Goal: Task Accomplishment & Management: Manage account settings

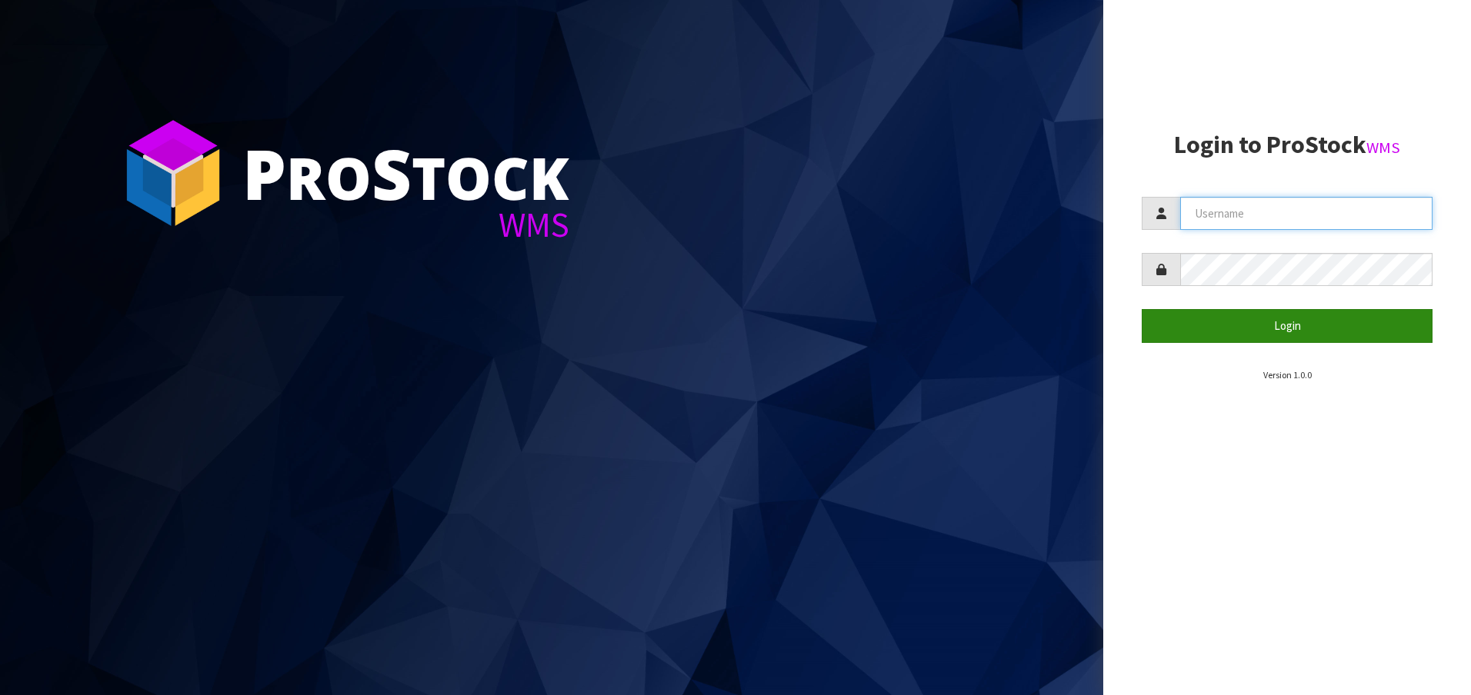
type input "[EMAIL_ADDRESS][DOMAIN_NAME]"
click at [1341, 321] on button "Login" at bounding box center [1286, 325] width 291 height 33
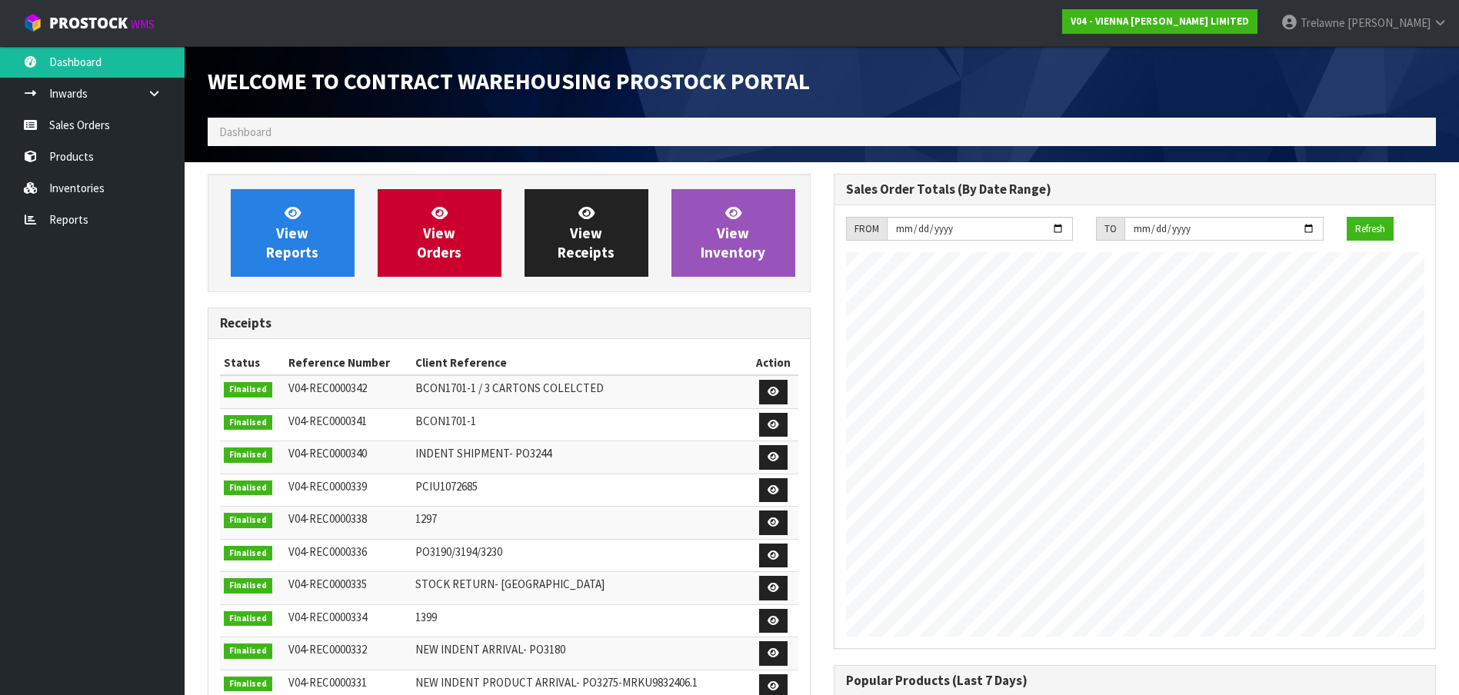
scroll to position [935, 625]
click at [136, 132] on link "Sales Orders" at bounding box center [92, 125] width 185 height 32
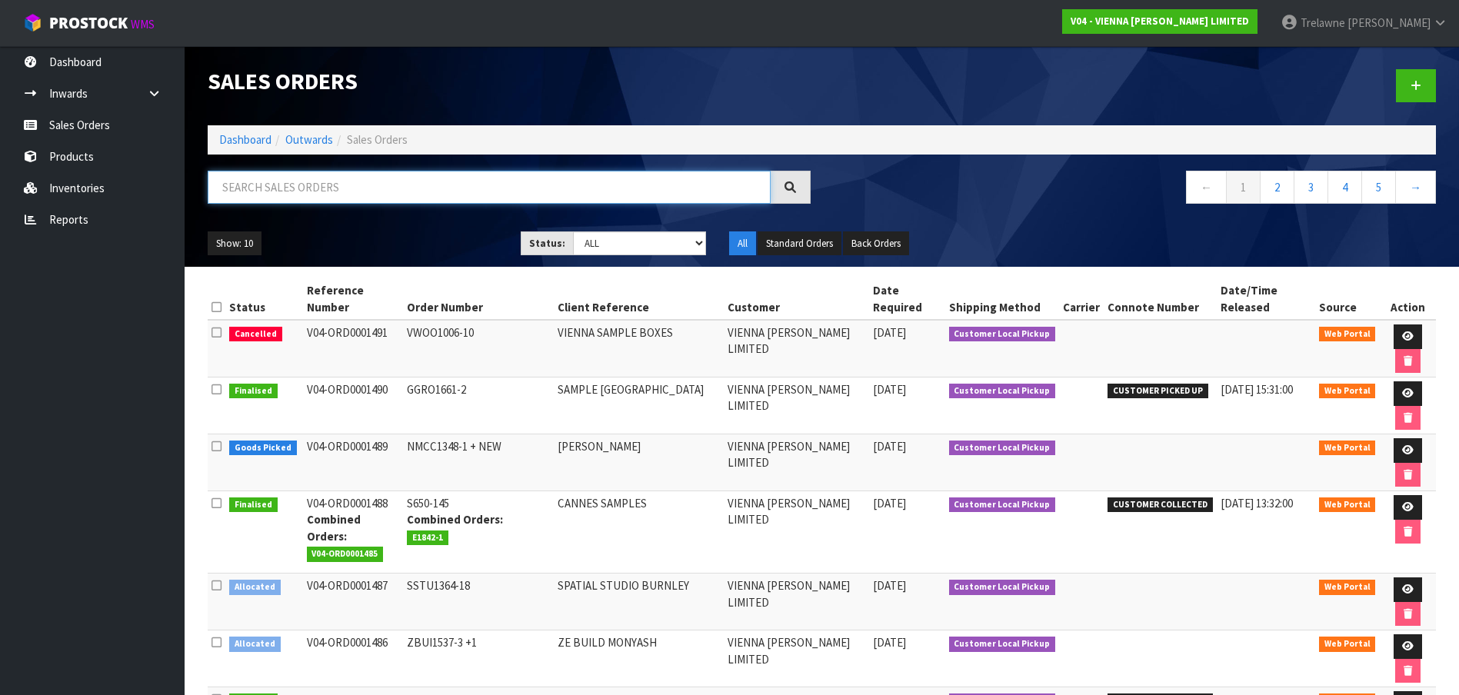
drag, startPoint x: 473, startPoint y: 185, endPoint x: 471, endPoint y: 228, distance: 42.3
click at [470, 198] on input "text" at bounding box center [489, 187] width 563 height 33
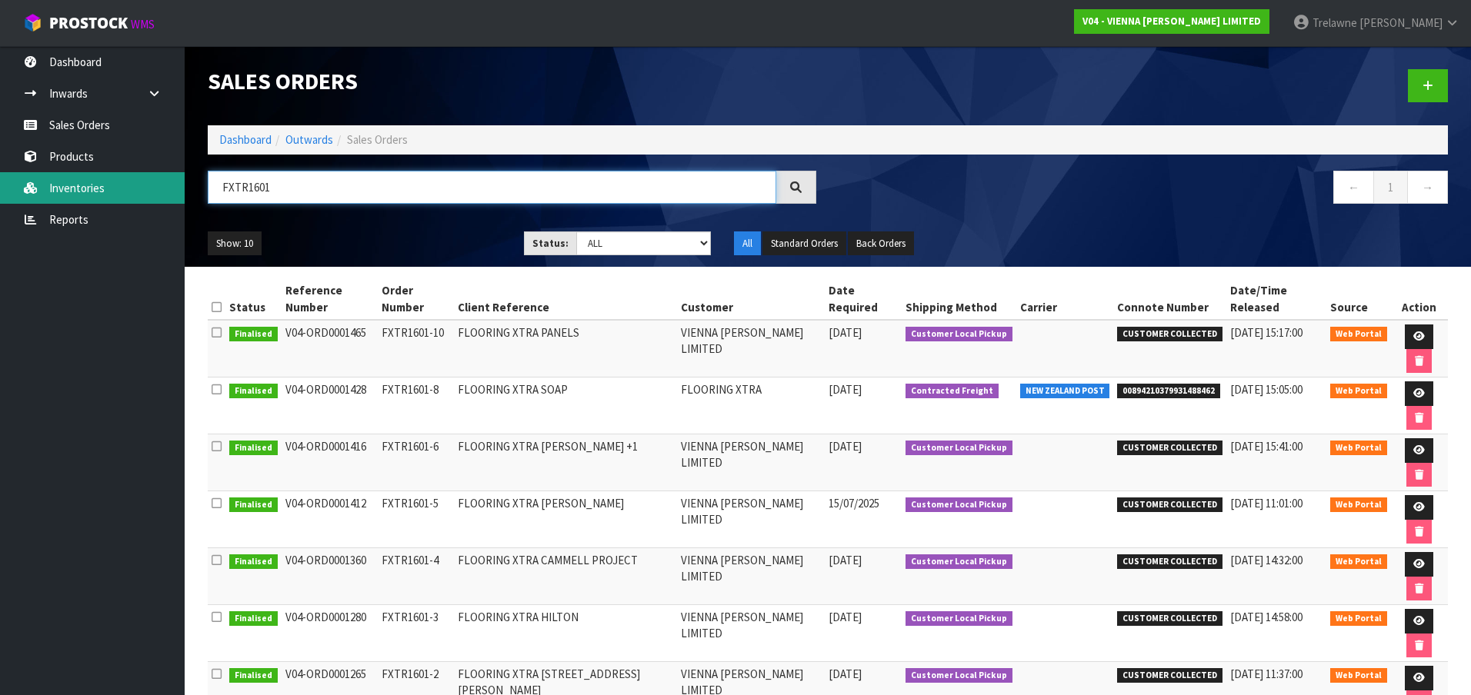
drag, startPoint x: 297, startPoint y: 190, endPoint x: 93, endPoint y: 178, distance: 204.2
click at [115, 182] on body "Toggle navigation ProStock WMS V04 - VIENNA [PERSON_NAME] LIMITED [PERSON_NAME]…" at bounding box center [735, 347] width 1471 height 695
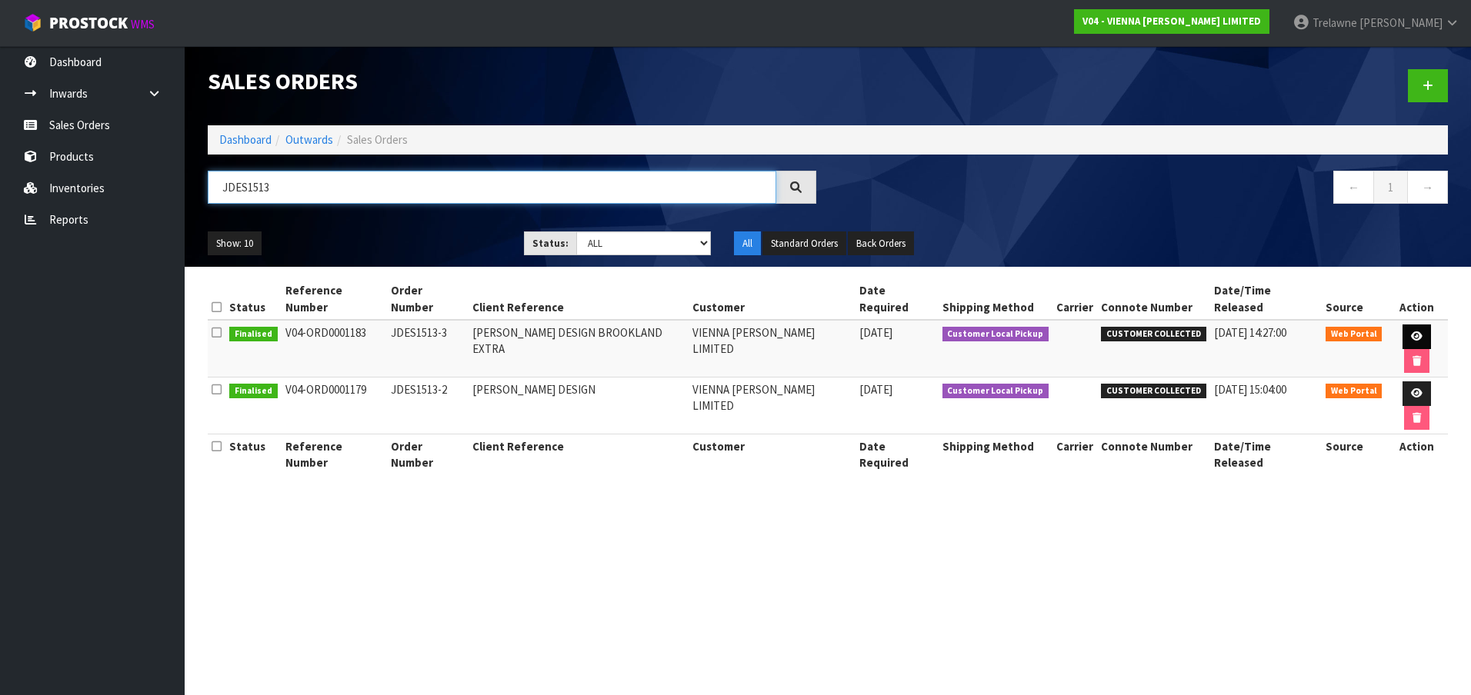
type input "JDES1513"
click at [1411, 332] on icon at bounding box center [1417, 337] width 12 height 10
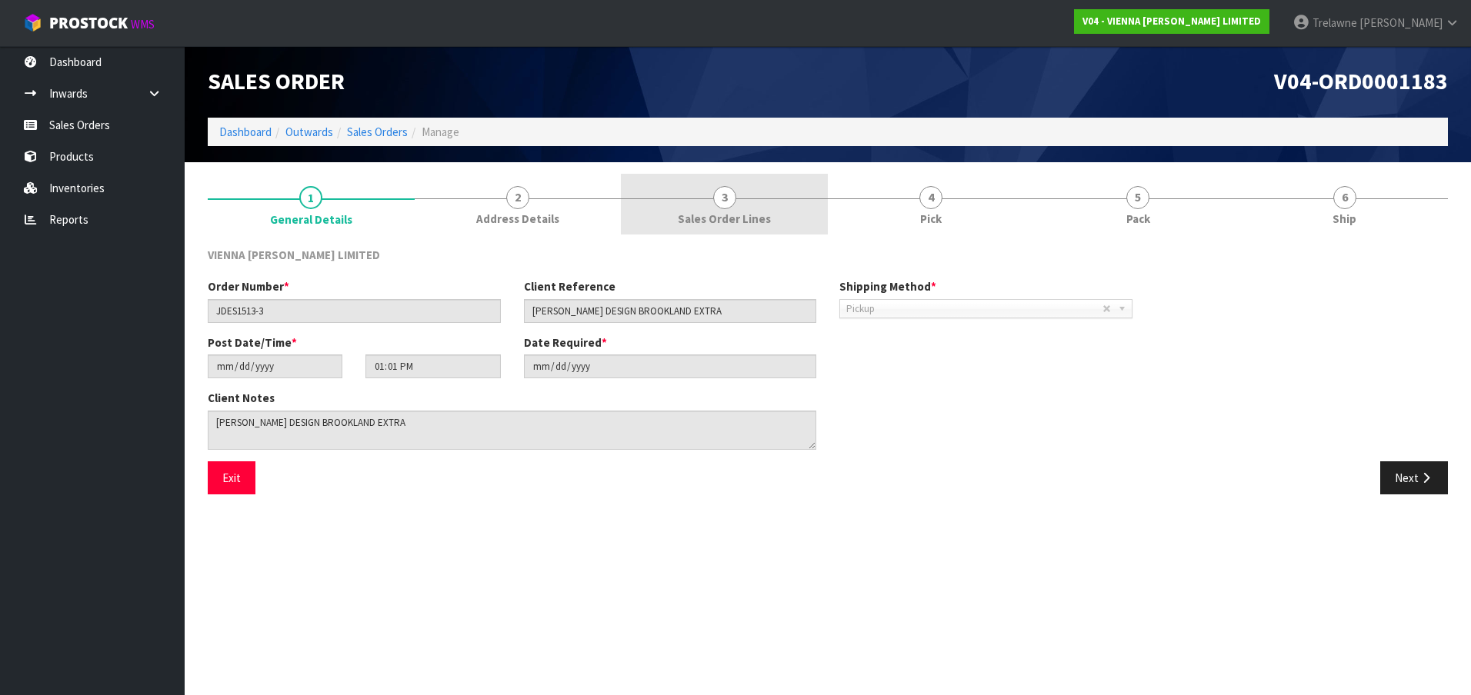
click at [759, 222] on span "Sales Order Lines" at bounding box center [724, 219] width 93 height 16
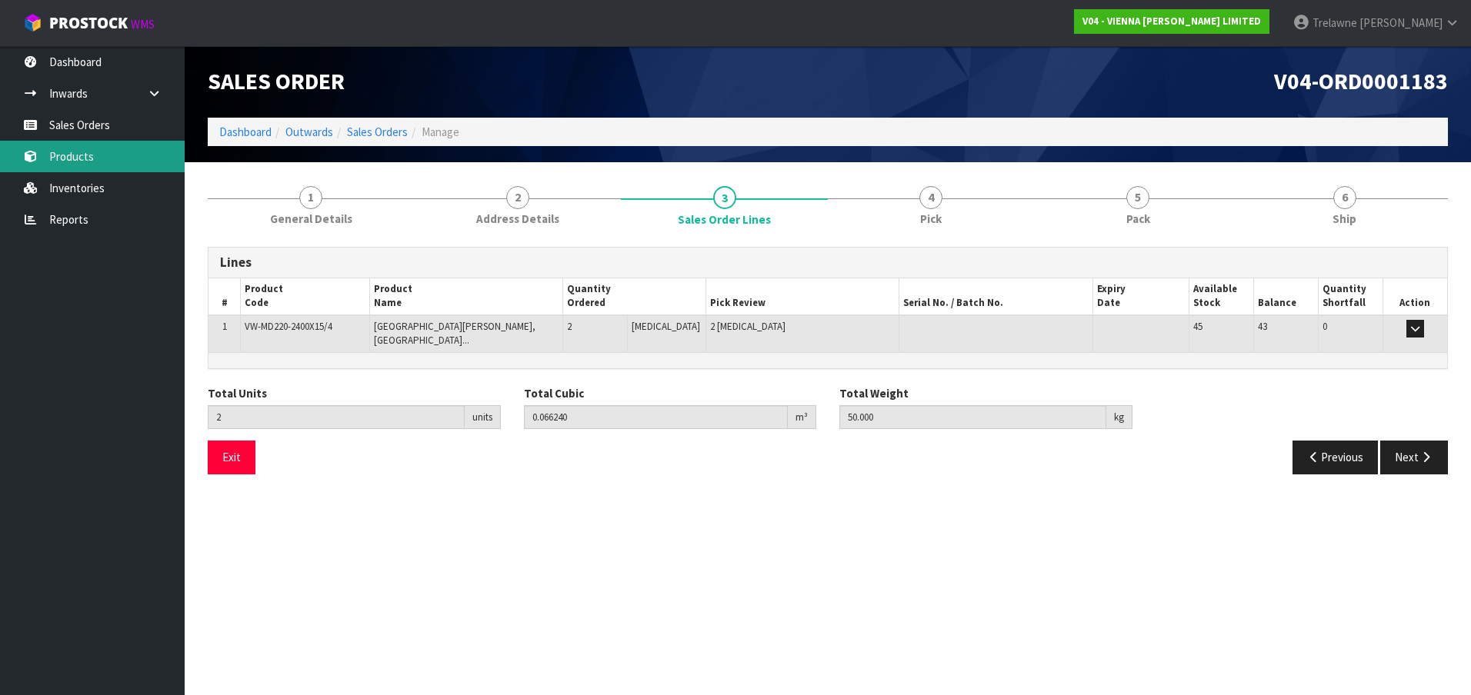
click at [112, 158] on link "Products" at bounding box center [92, 157] width 185 height 32
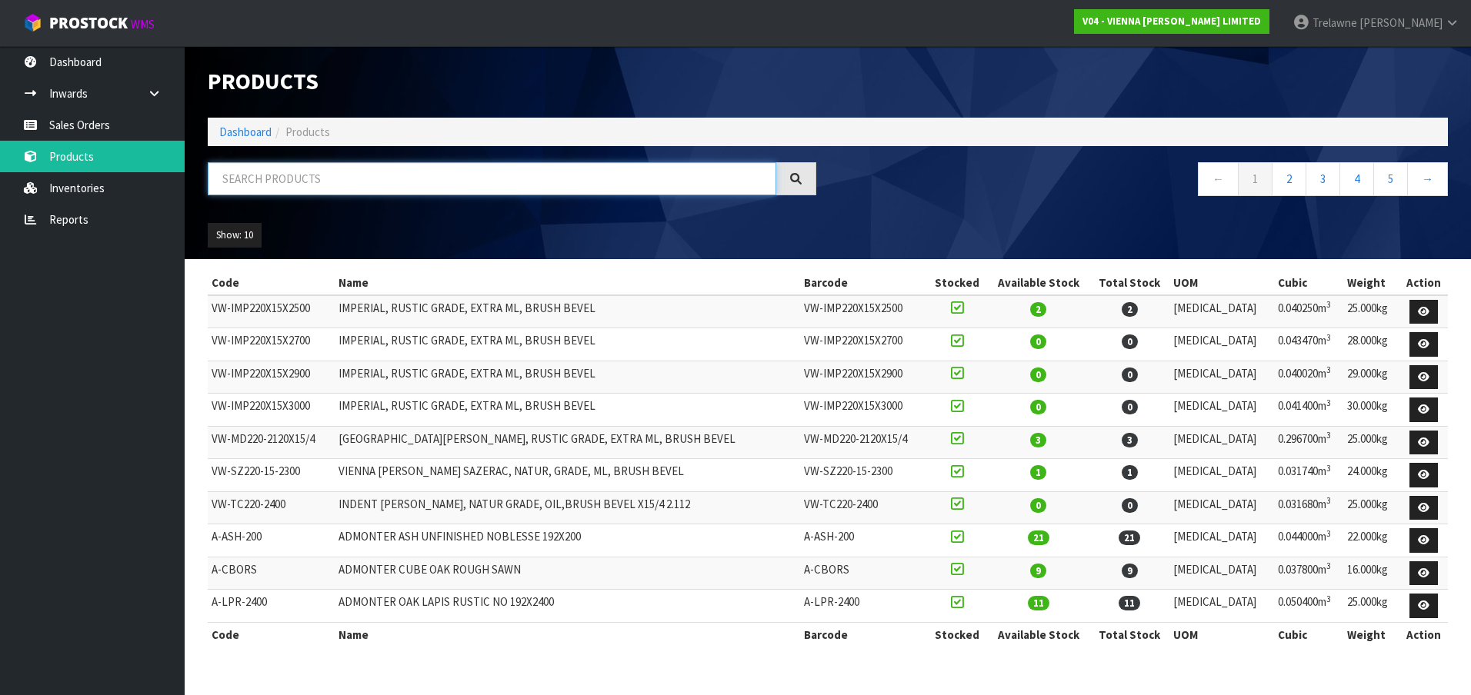
click at [356, 188] on input "text" at bounding box center [492, 178] width 568 height 33
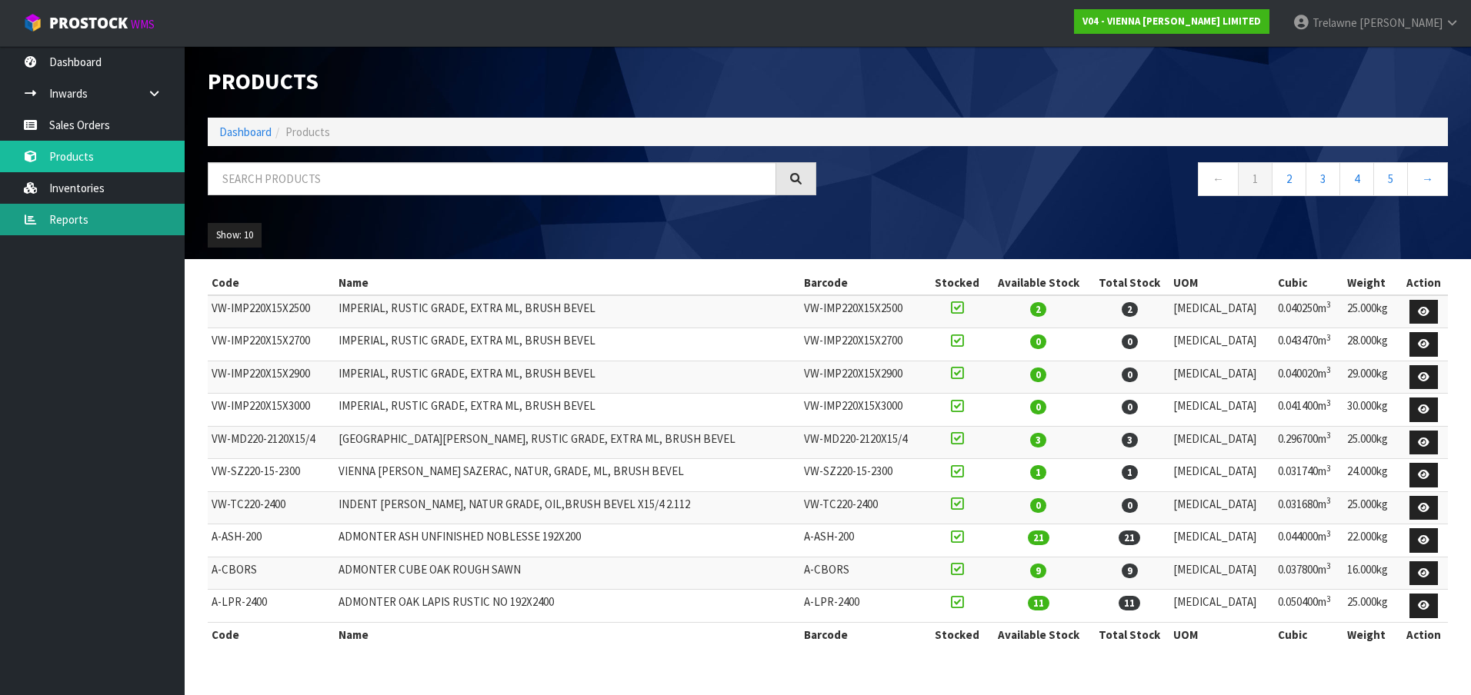
click at [42, 226] on link "Reports" at bounding box center [92, 220] width 185 height 32
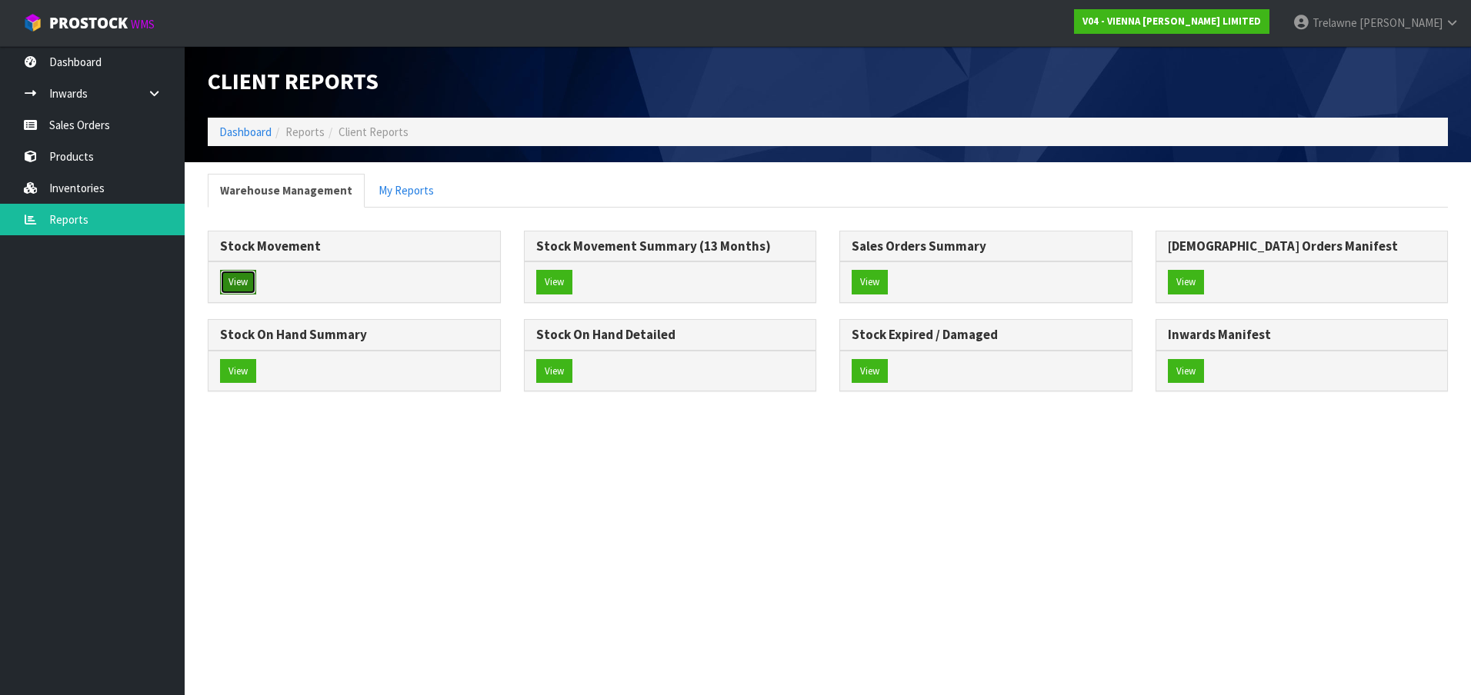
click at [244, 282] on button "View" at bounding box center [238, 282] width 36 height 25
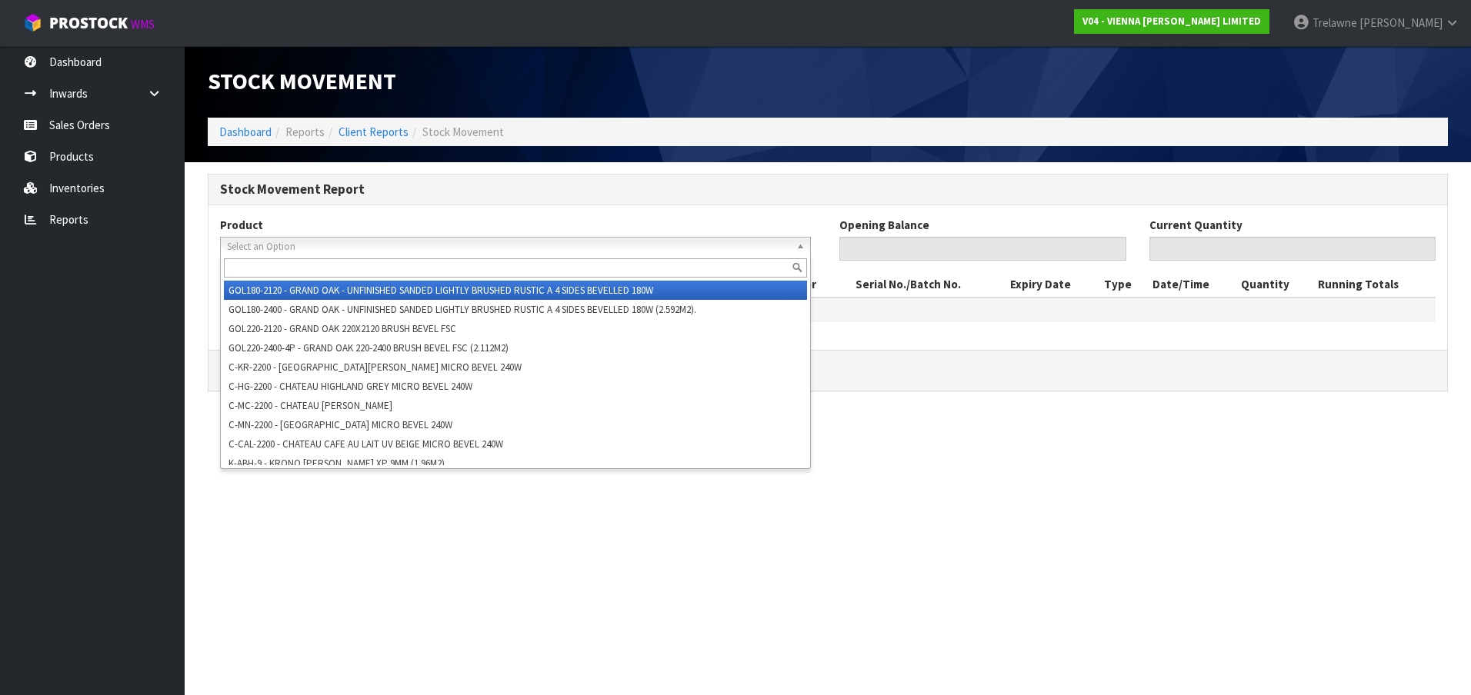
click at [317, 255] on span "Select an Option" at bounding box center [508, 247] width 563 height 18
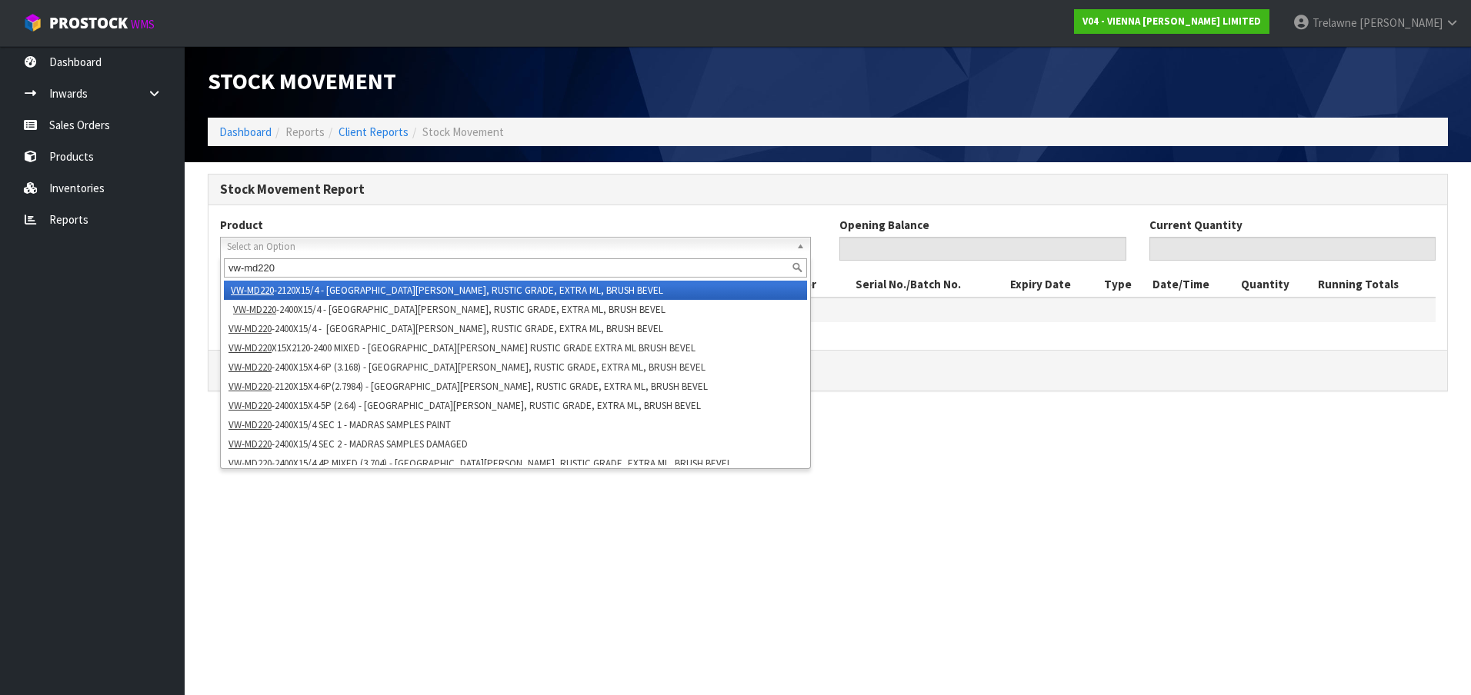
type input "vw-md220"
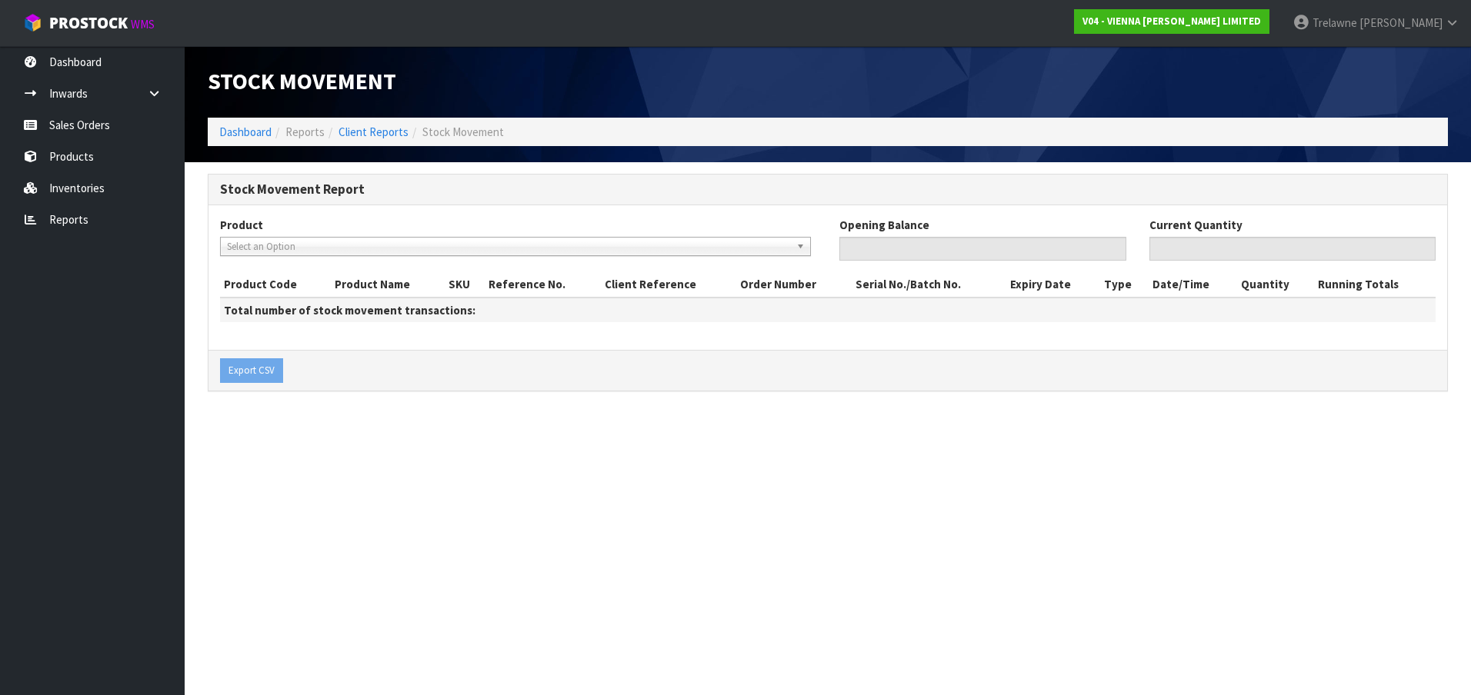
click at [348, 248] on span "Select an Option" at bounding box center [508, 247] width 563 height 18
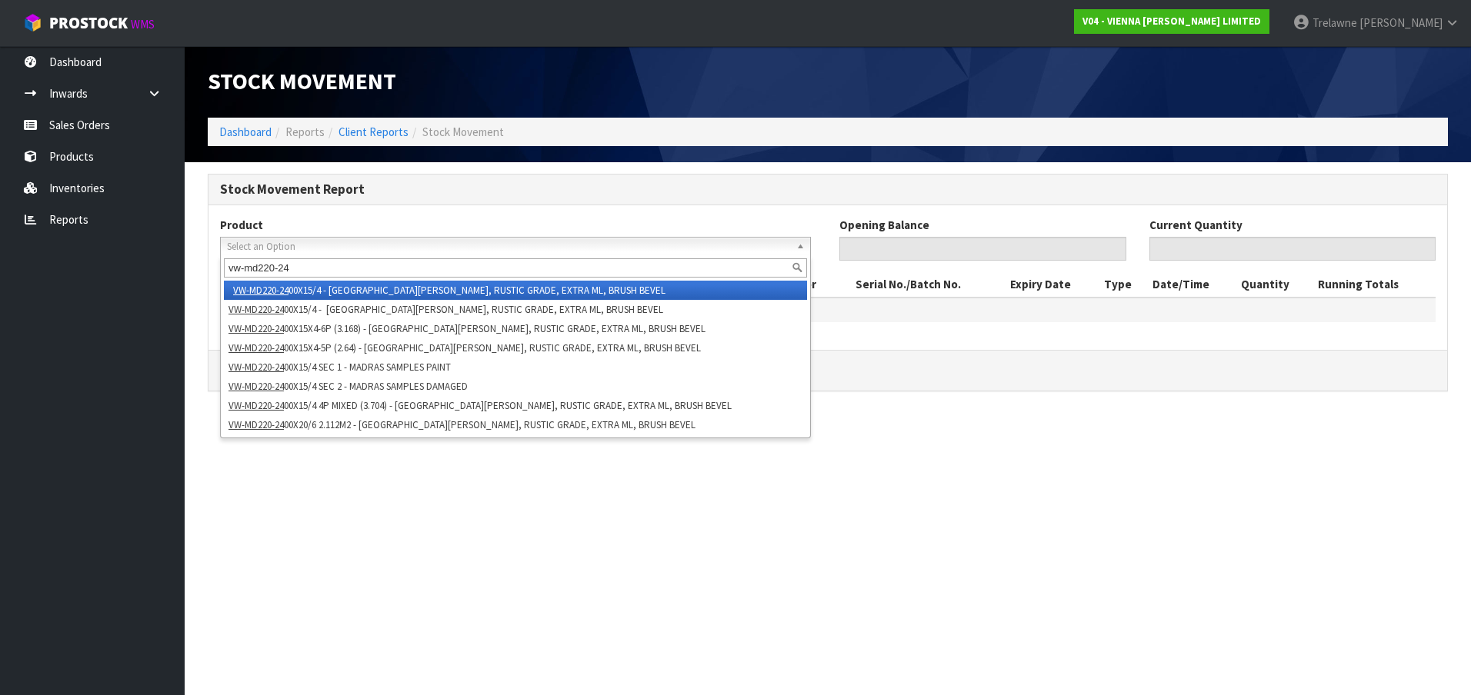
type input "vw-md220-240"
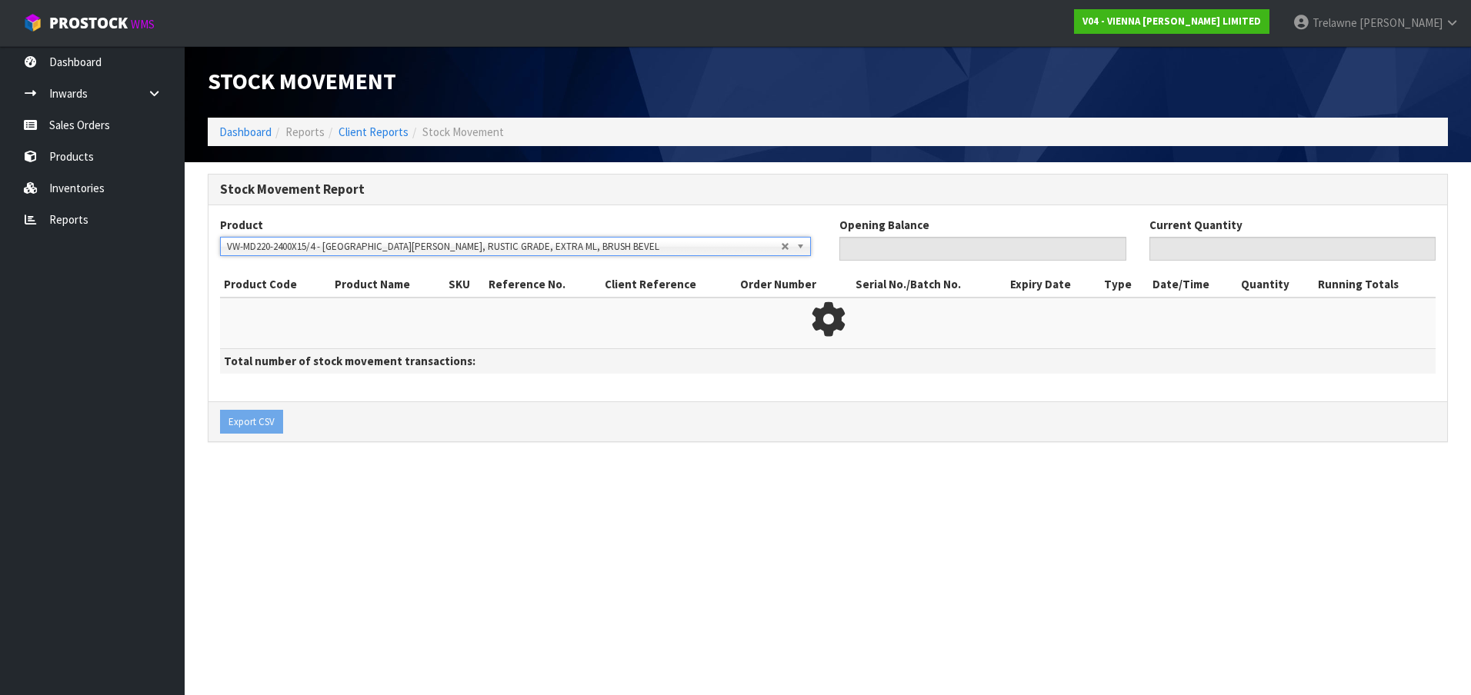
type input "0"
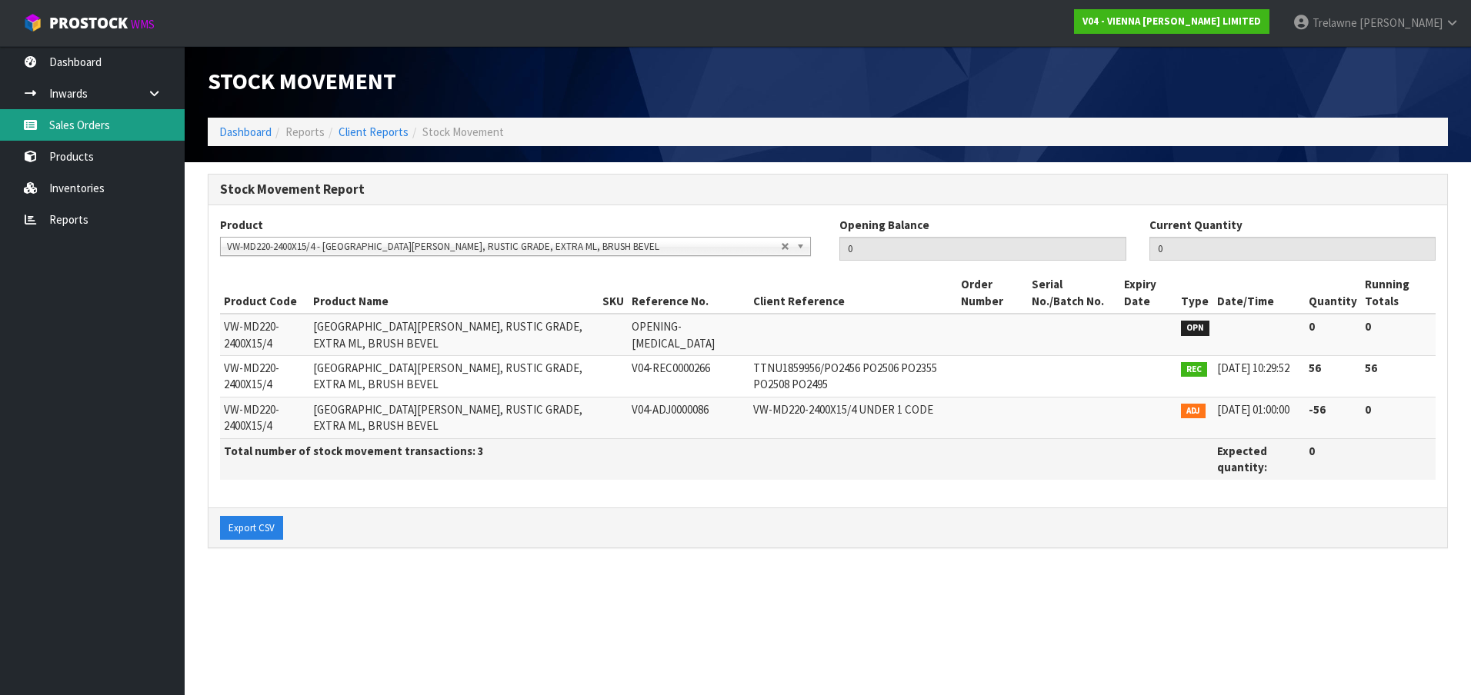
click at [117, 130] on link "Sales Orders" at bounding box center [92, 125] width 185 height 32
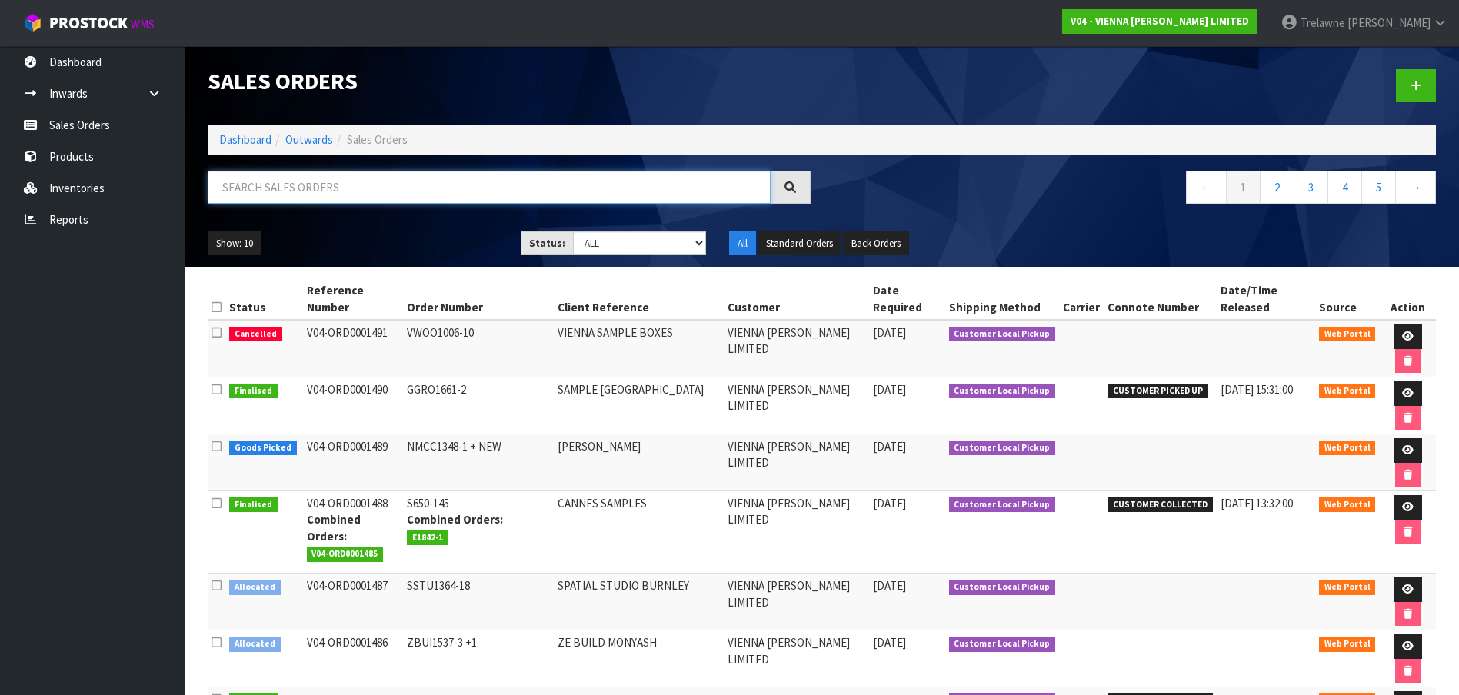
click at [314, 179] on input "text" at bounding box center [489, 187] width 563 height 33
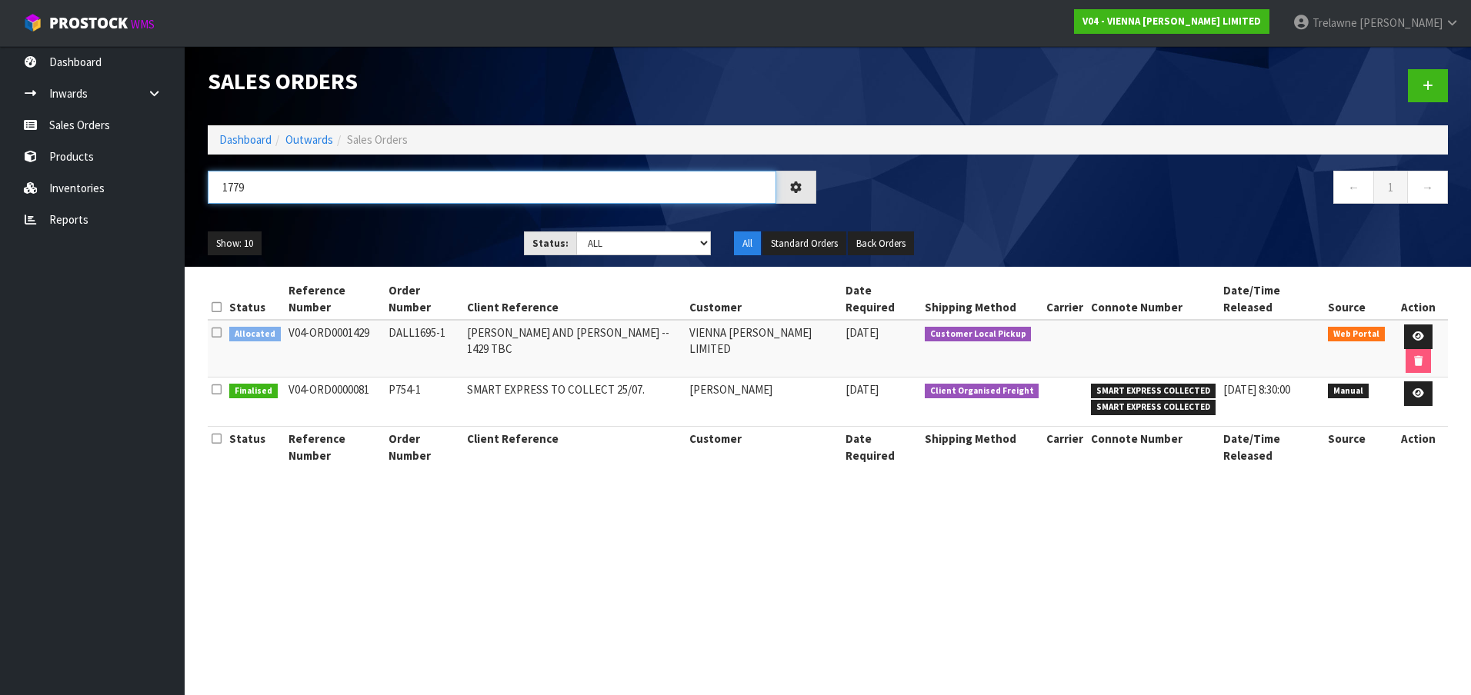
type input "1779"
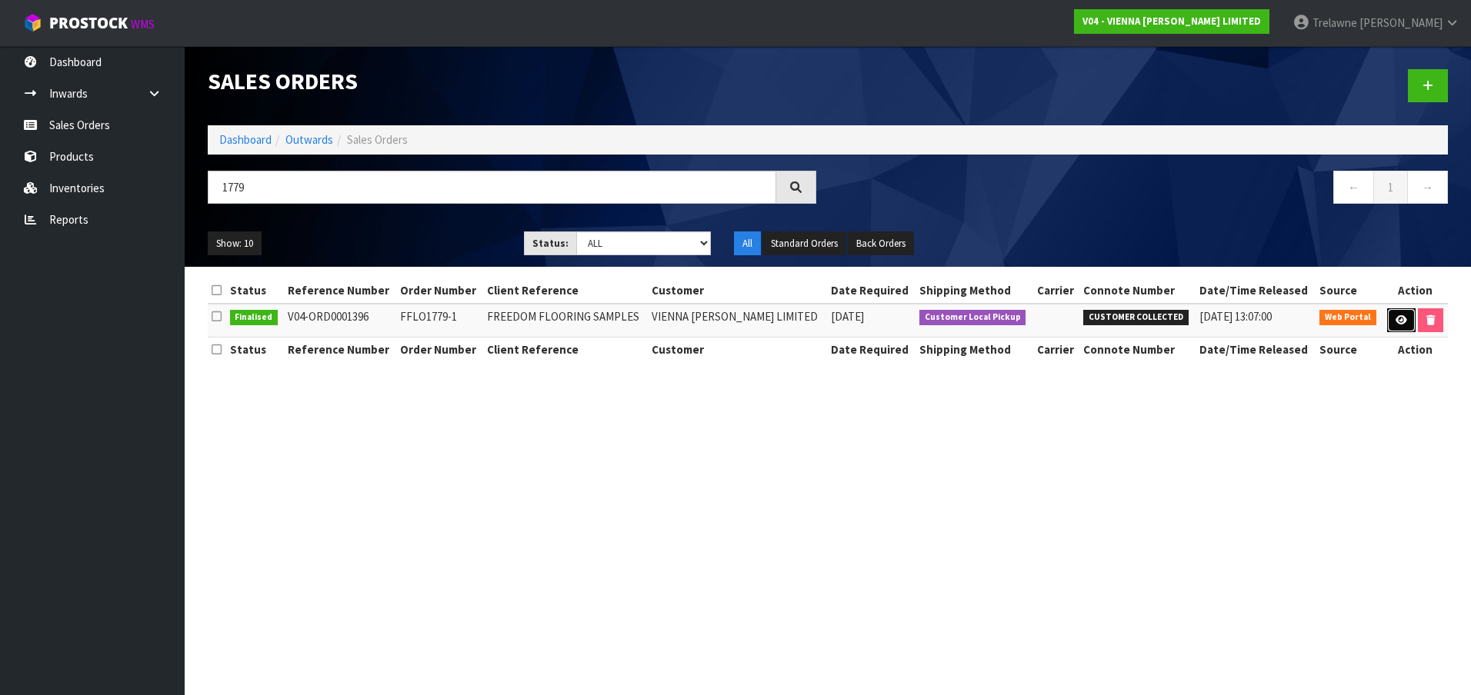
click at [1394, 312] on link at bounding box center [1401, 320] width 28 height 25
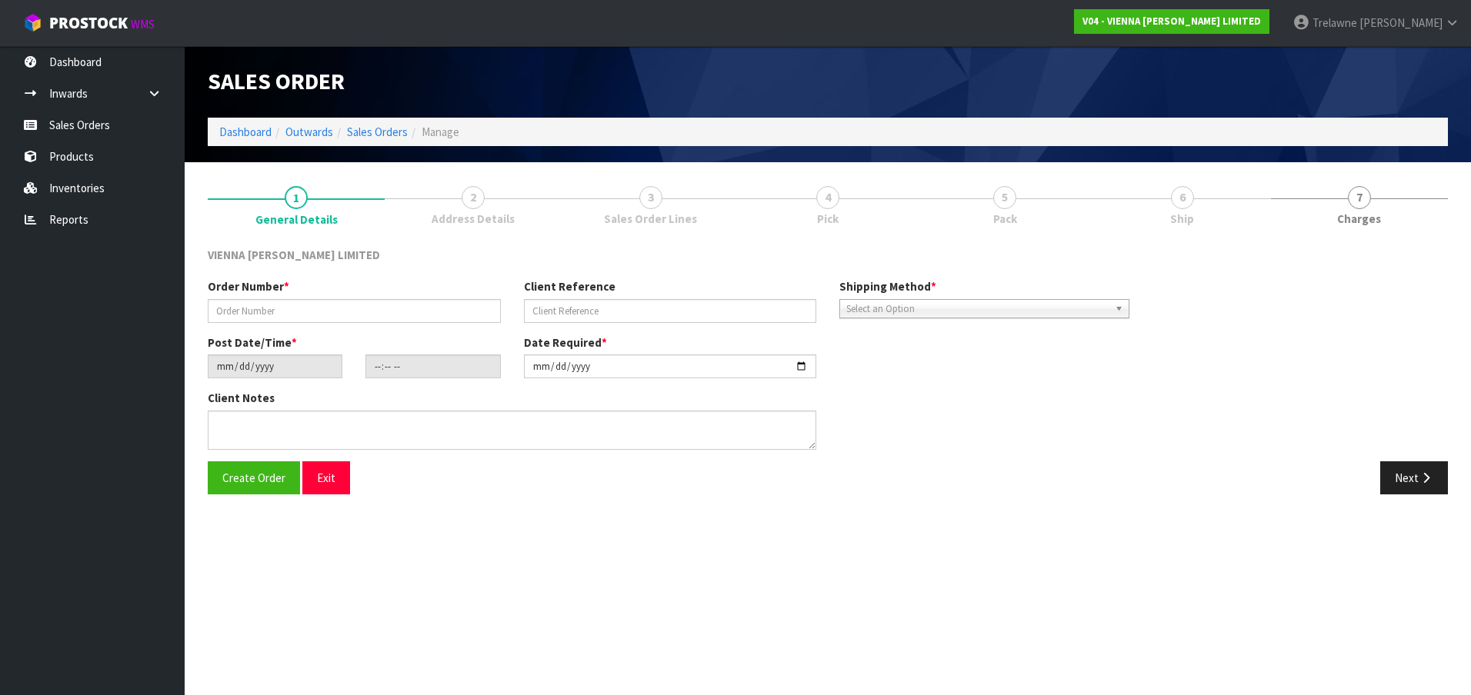
type input "FFLO1779-1"
type input "FREEDOM FLOORING SAMPLES"
type input "[DATE]"
type input "09:32:00.000"
type input "[DATE]"
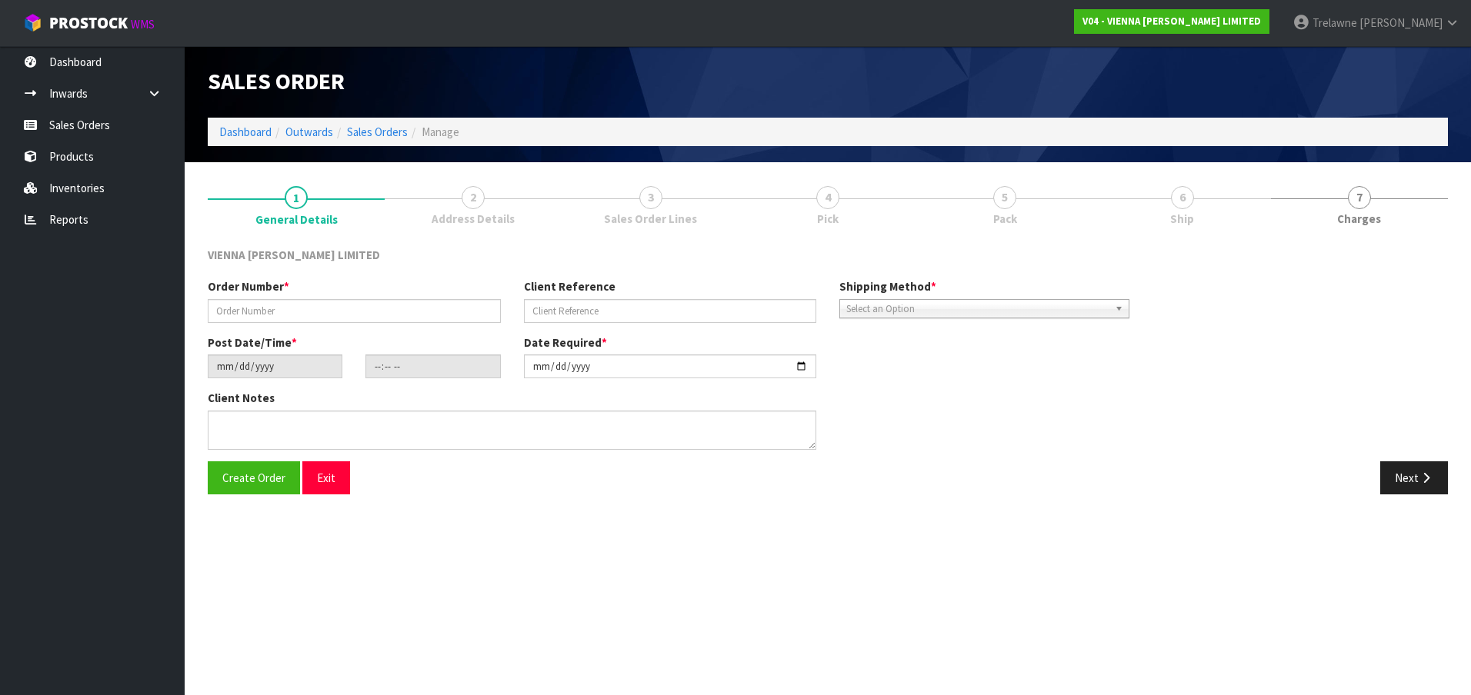
type textarea "SAMPLES FOR SHOWROOM COLLECTION IS [DATE] 12PM, BY [PERSON_NAME] FROM ROADRUNNER"
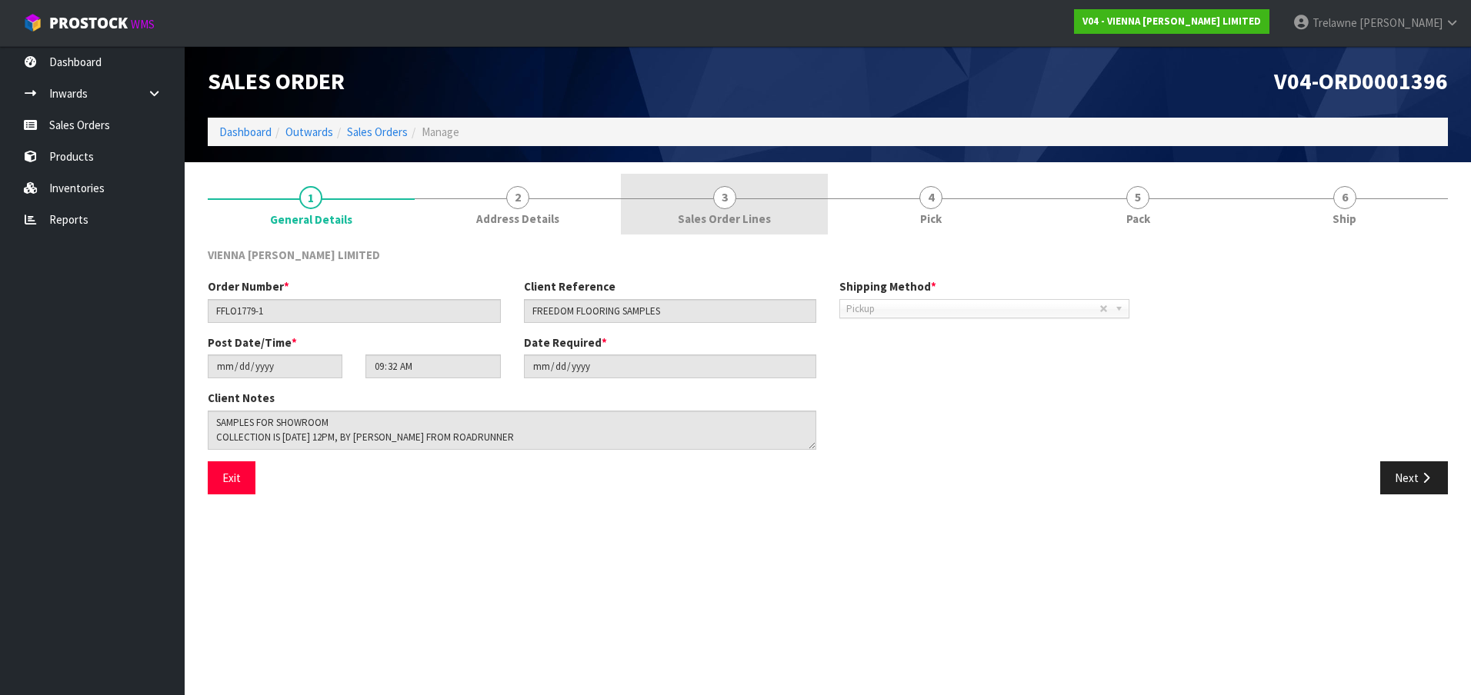
click at [718, 211] on span "Sales Order Lines" at bounding box center [724, 219] width 93 height 16
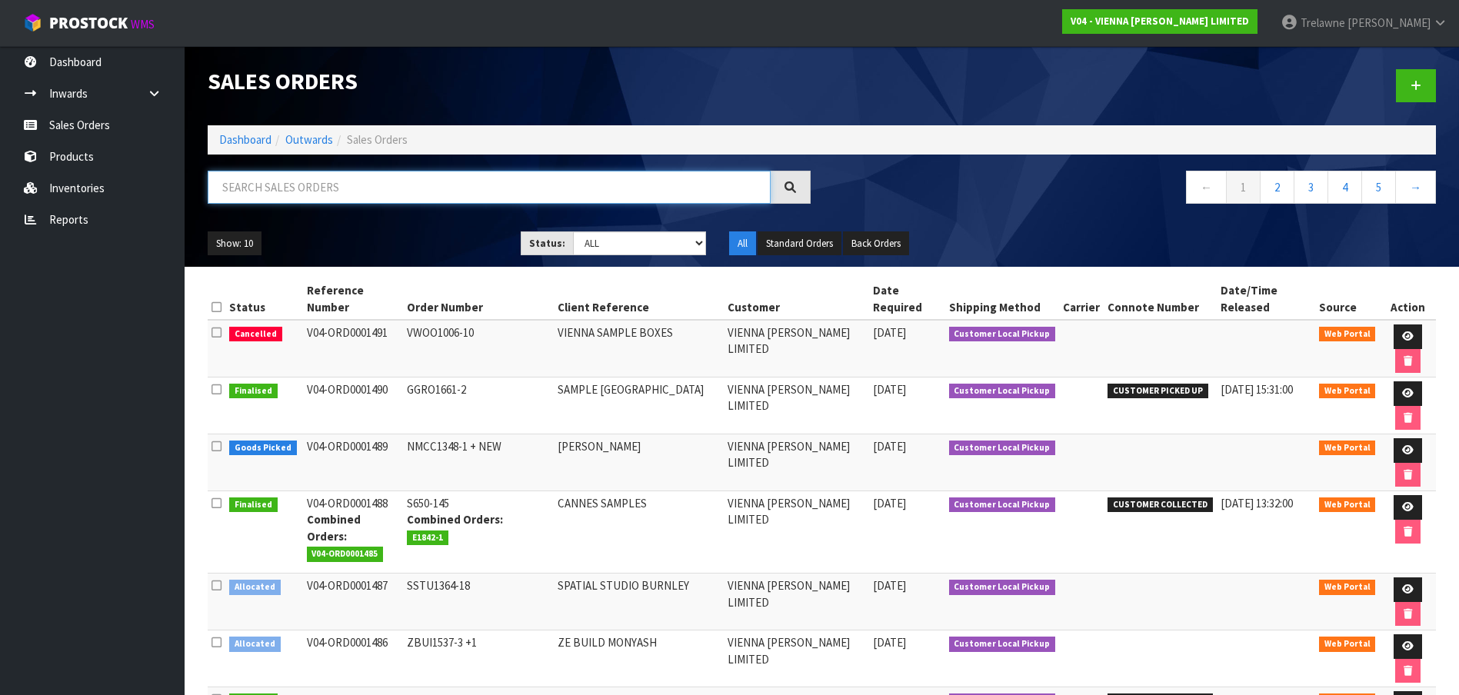
click at [316, 197] on input "text" at bounding box center [489, 187] width 563 height 33
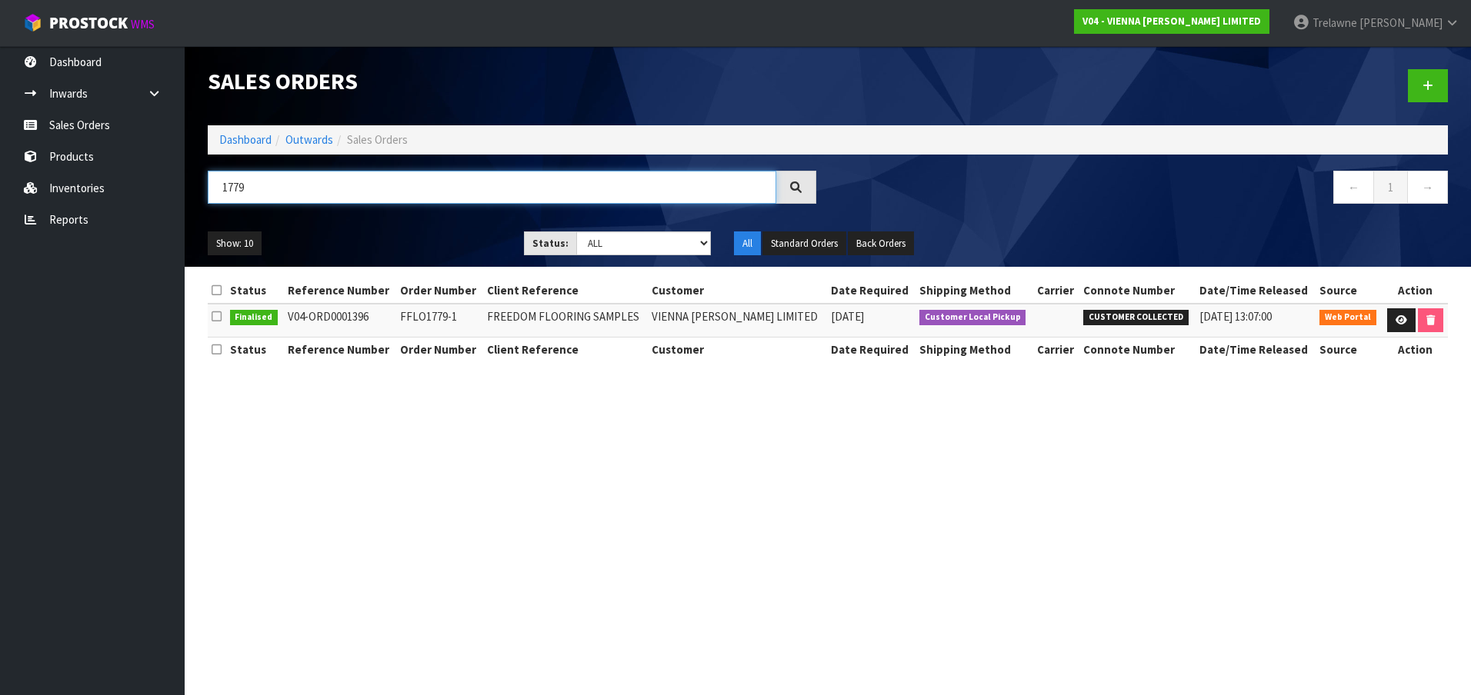
drag, startPoint x: 269, startPoint y: 187, endPoint x: 243, endPoint y: 193, distance: 26.9
click at [252, 188] on input "1779" at bounding box center [492, 187] width 568 height 33
type input "1"
type input "650-14"
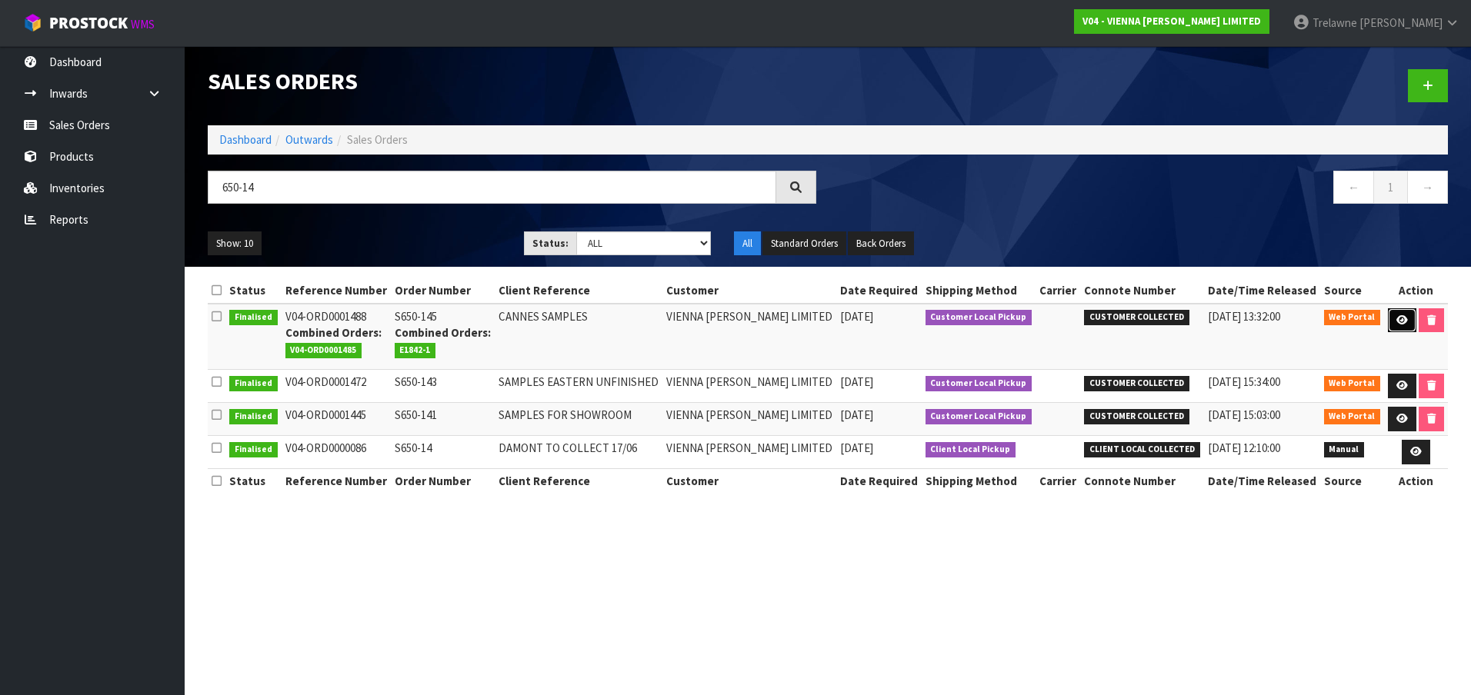
click at [1389, 324] on link at bounding box center [1402, 320] width 28 height 25
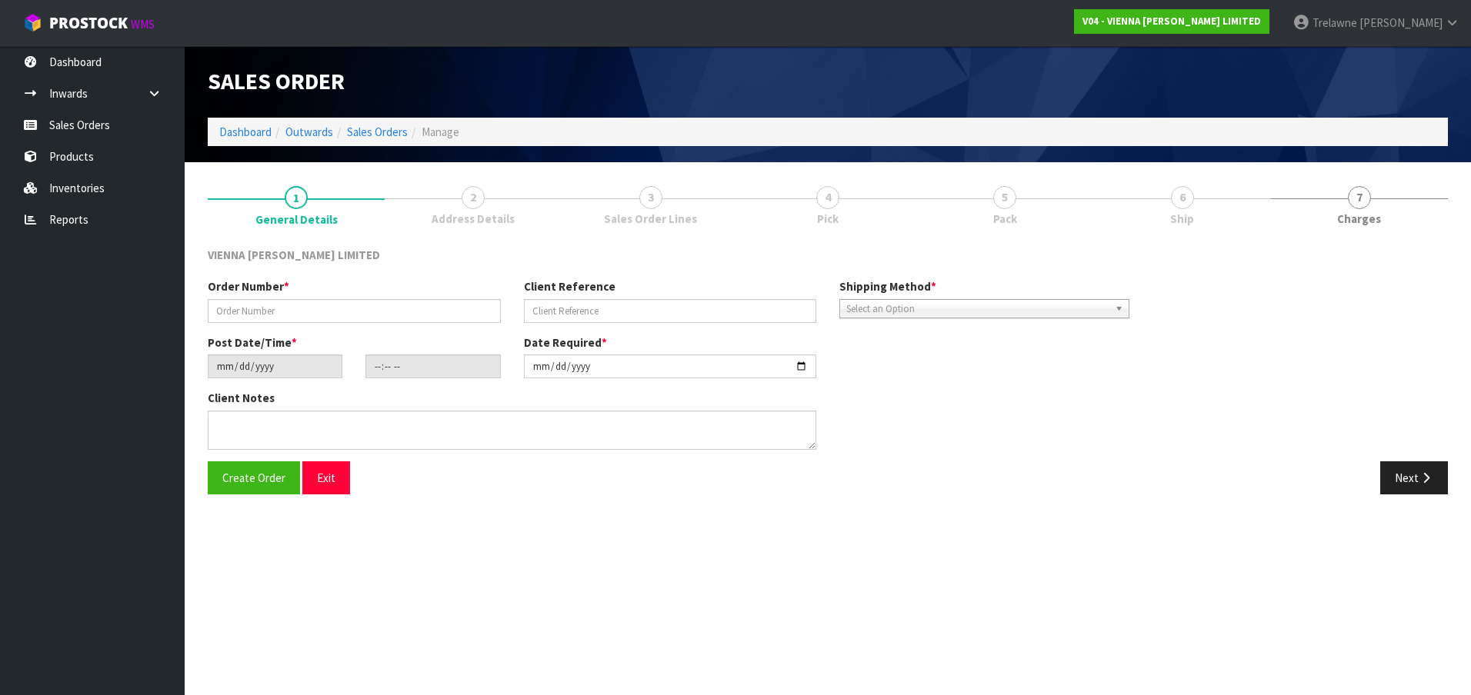
type input "S650-145"
type input "CANNES SAMPLES"
type input "[DATE]"
type input "08:48:00.000"
type input "[DATE]"
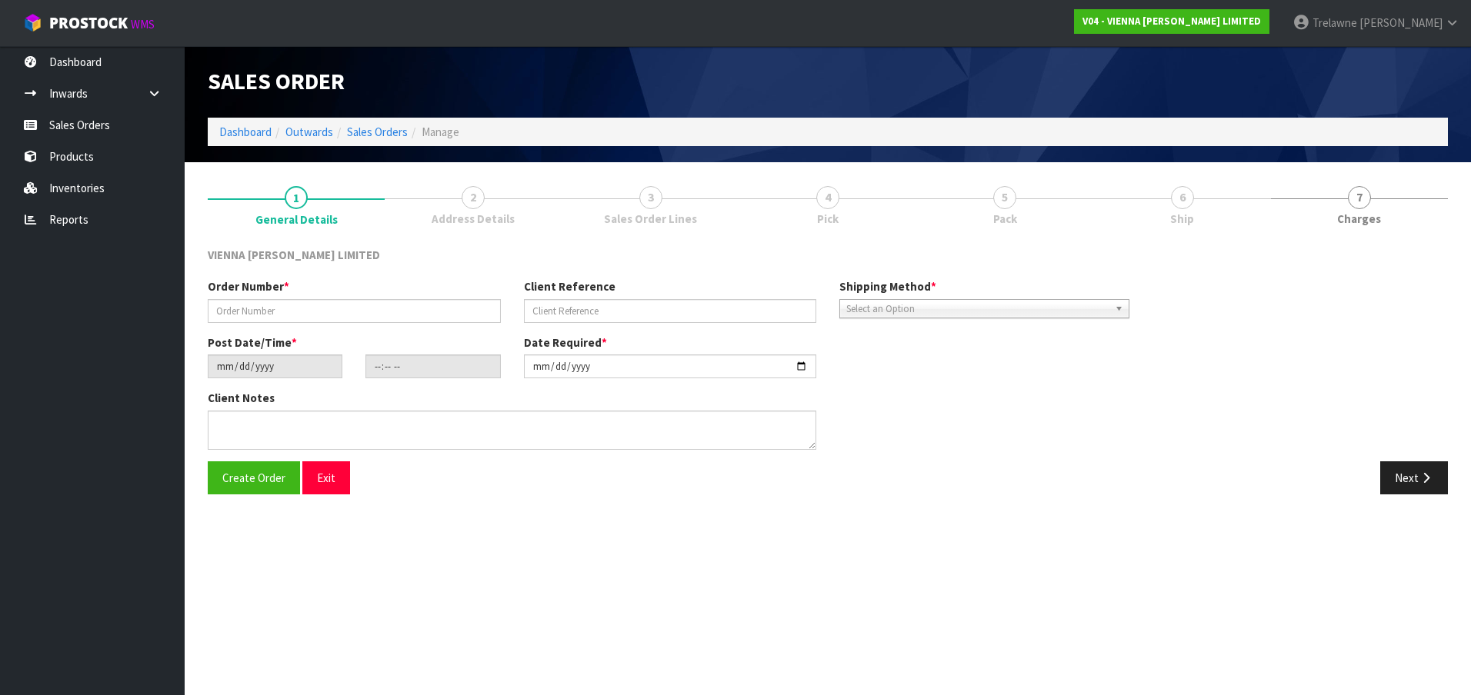
type textarea "CANNES SAMPLES"
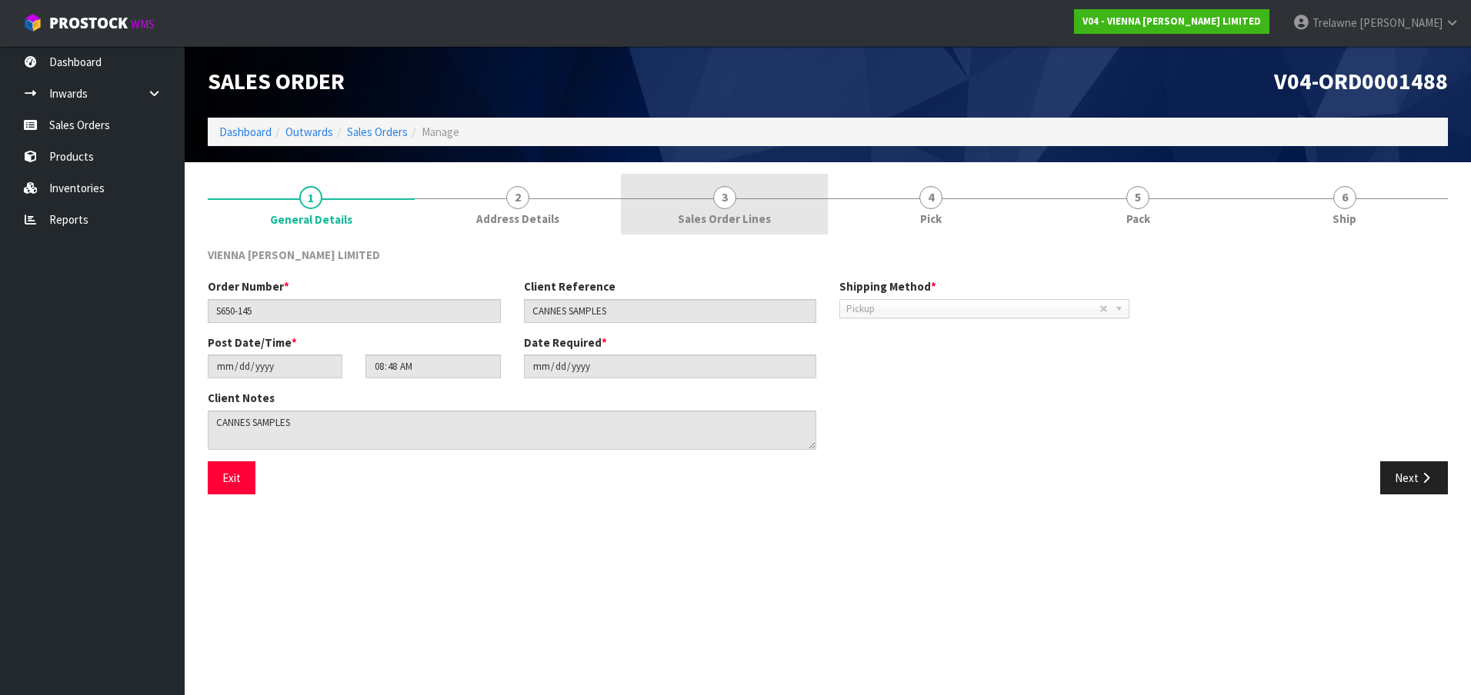
click at [711, 205] on link "3 Sales Order Lines" at bounding box center [724, 204] width 207 height 61
